Goal: Transaction & Acquisition: Purchase product/service

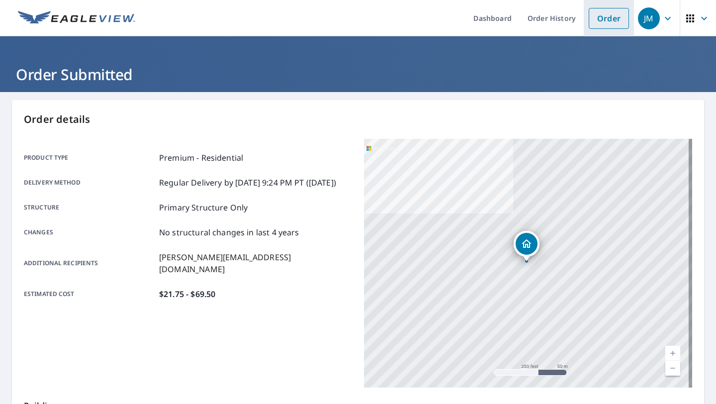
click at [603, 20] on link "Order" at bounding box center [609, 18] width 40 height 21
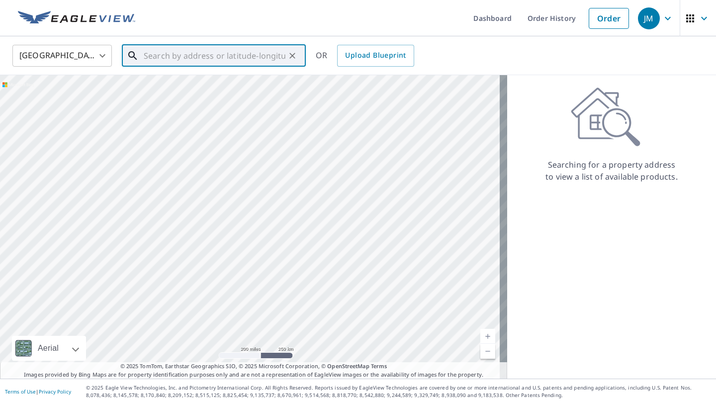
click at [258, 63] on input "text" at bounding box center [215, 56] width 142 height 28
click at [277, 93] on p "[GEOGRAPHIC_DATA]" at bounding box center [220, 95] width 156 height 10
type input "[STREET_ADDRESS]"
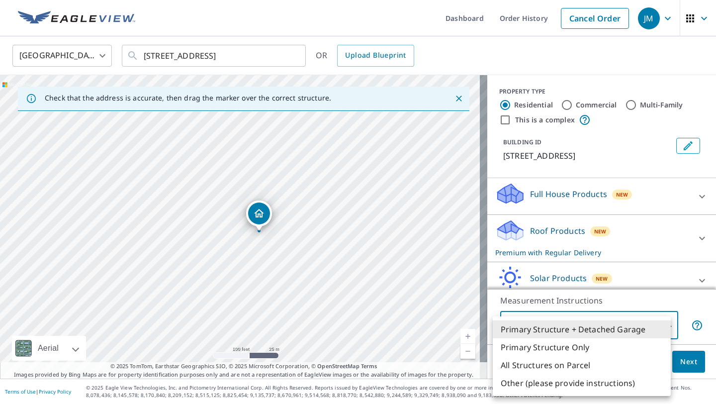
click at [579, 328] on body "JM JM Dashboard Order History Cancel Order JM [GEOGRAPHIC_DATA] [GEOGRAPHIC_DAT…" at bounding box center [358, 202] width 716 height 404
click at [569, 348] on li "Primary Structure Only" at bounding box center [582, 347] width 178 height 18
type input "2"
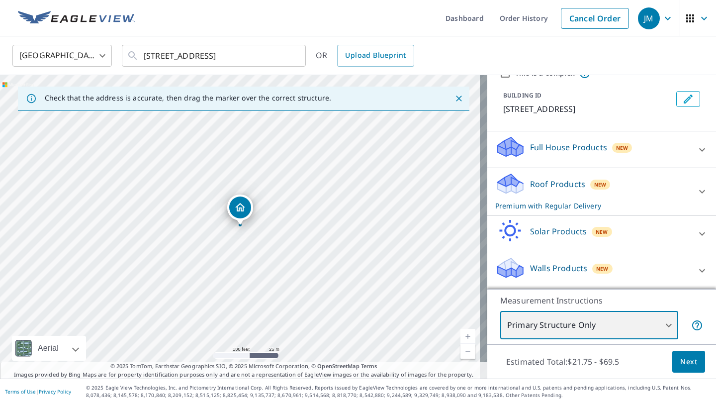
scroll to position [59, 0]
click at [684, 364] on span "Next" at bounding box center [688, 361] width 17 height 12
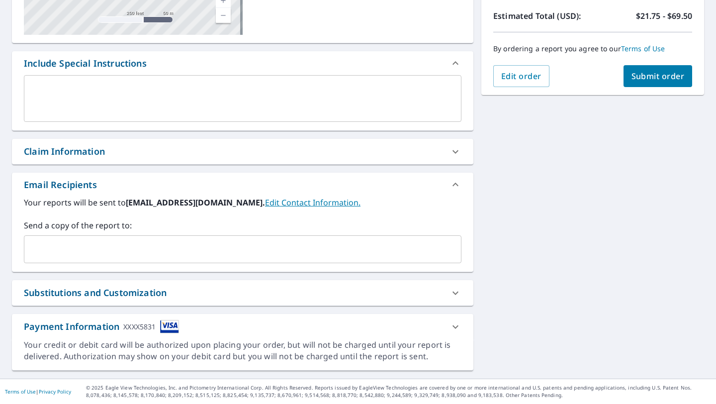
scroll to position [222, 0]
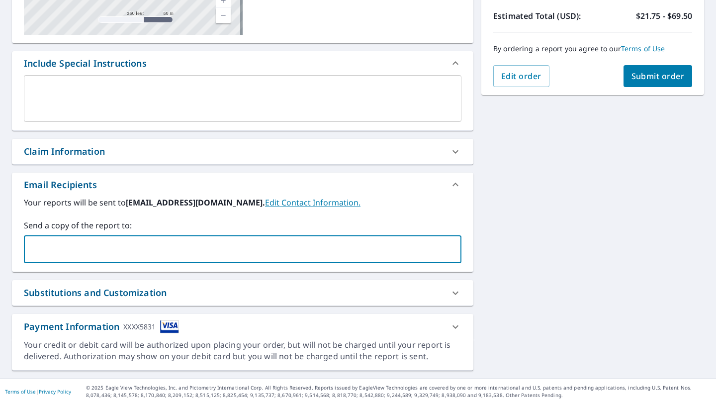
click at [91, 255] on input "text" at bounding box center [235, 249] width 414 height 19
type input "[PERSON_NAME][EMAIL_ADDRESS][DOMAIN_NAME]"
click at [399, 208] on div "Your reports will be sent to [EMAIL_ADDRESS][DOMAIN_NAME]. Edit Contact Informa…" at bounding box center [242, 229] width 437 height 67
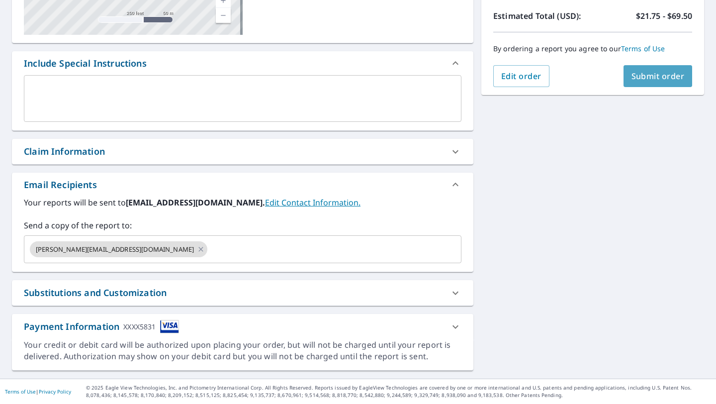
click at [650, 75] on span "Submit order" at bounding box center [657, 76] width 53 height 11
checkbox input "true"
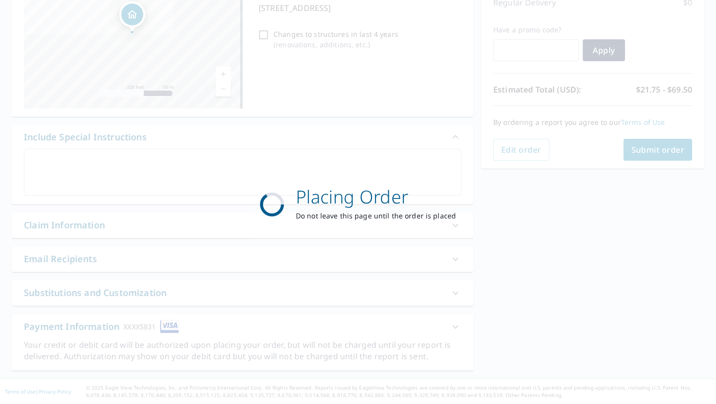
scroll to position [149, 0]
